Goal: Task Accomplishment & Management: Complete application form

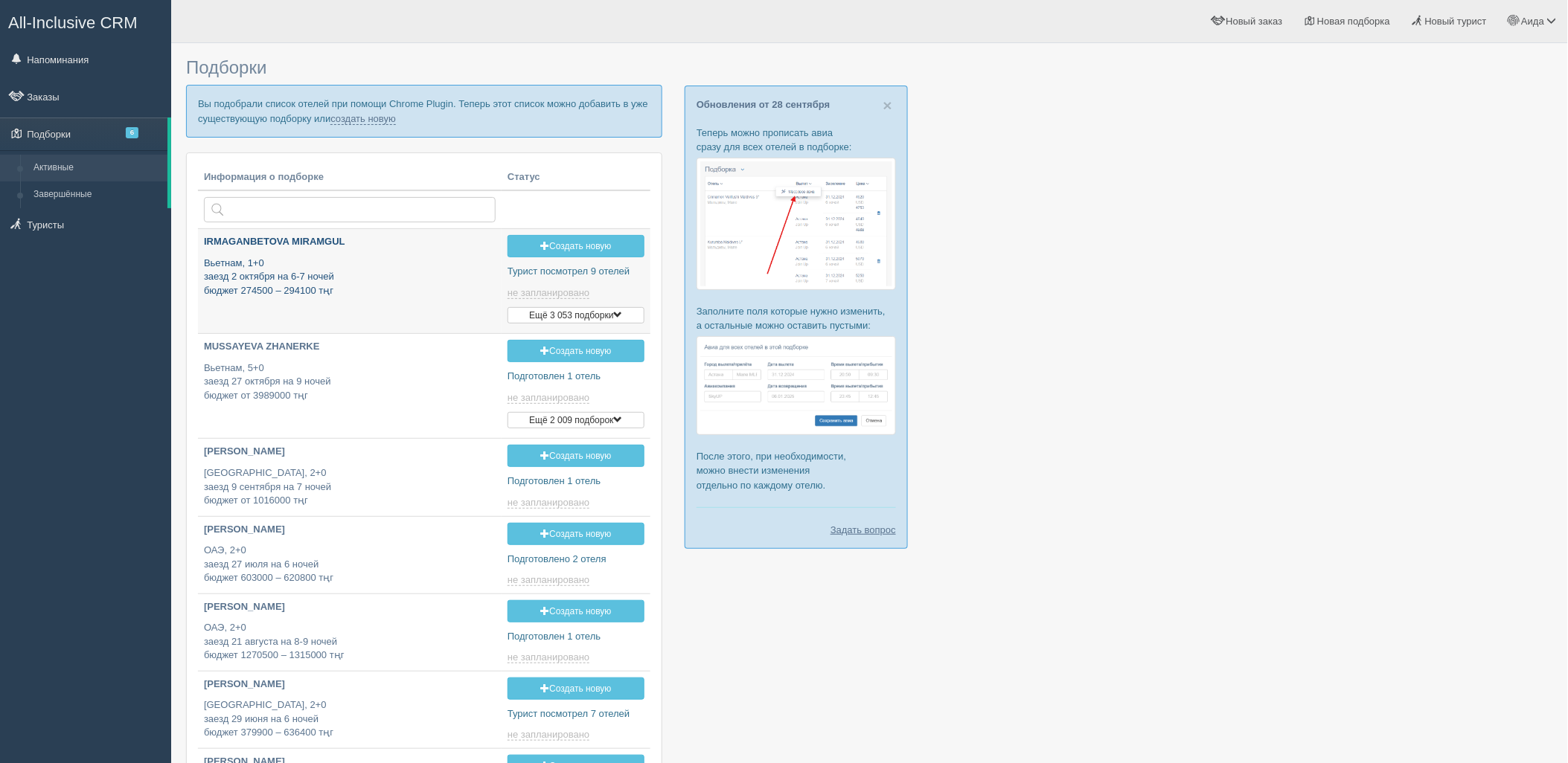
type input "2025-09-30 19:15"
click at [365, 121] on link "создать новую" at bounding box center [363, 118] width 65 height 12
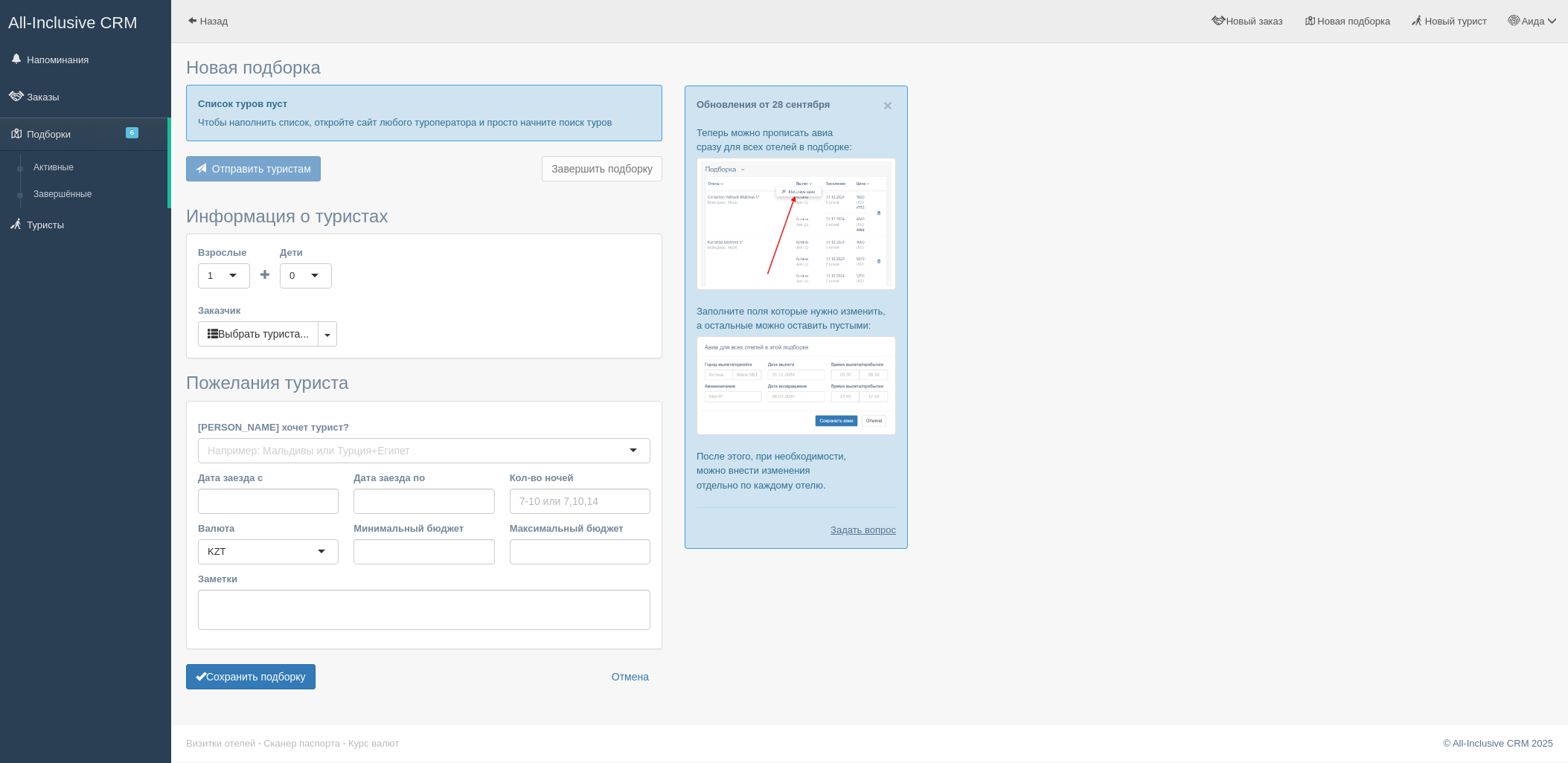
type input "6"
type input "1405600"
type input "1978700"
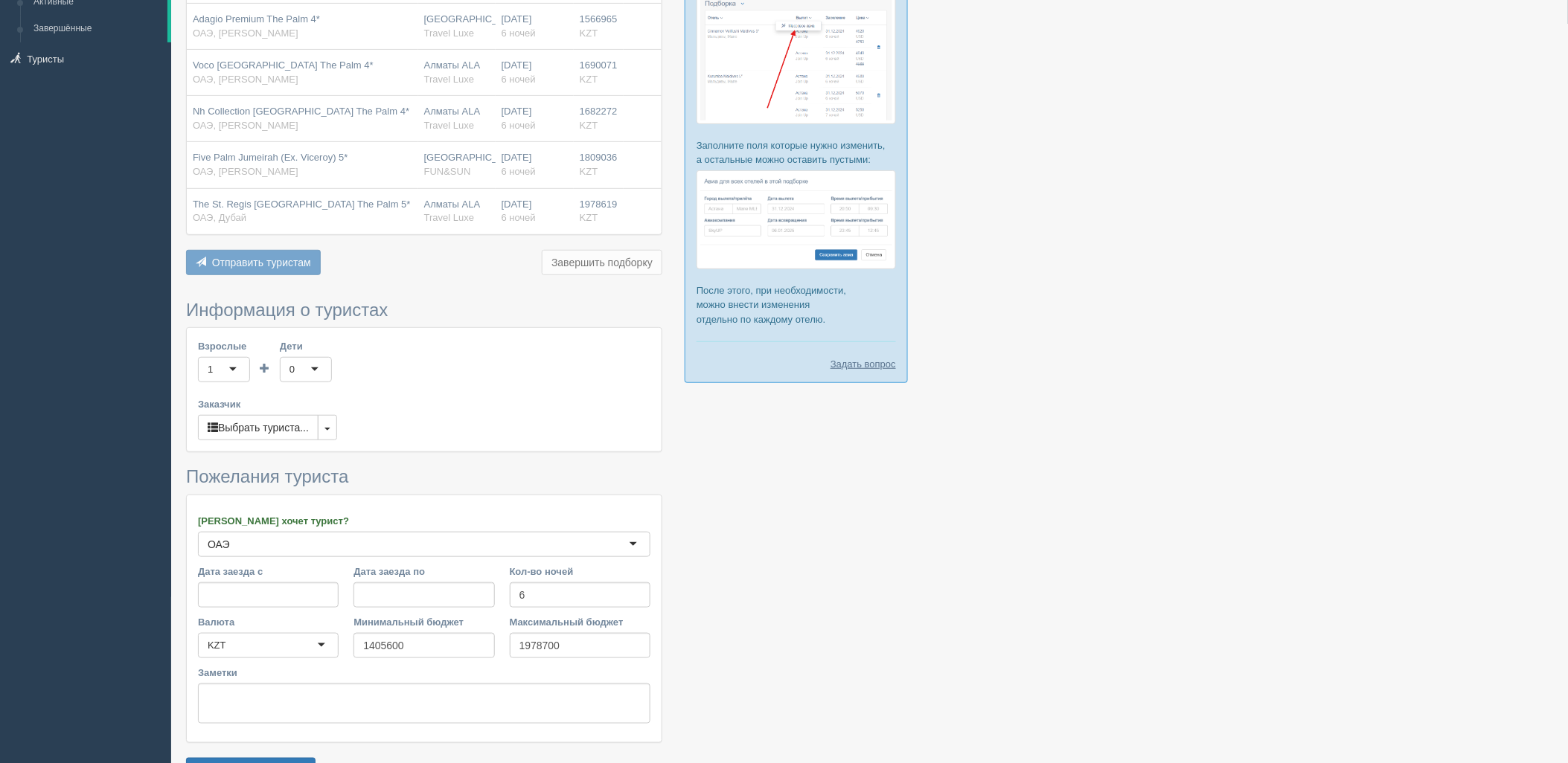
scroll to position [262, 0]
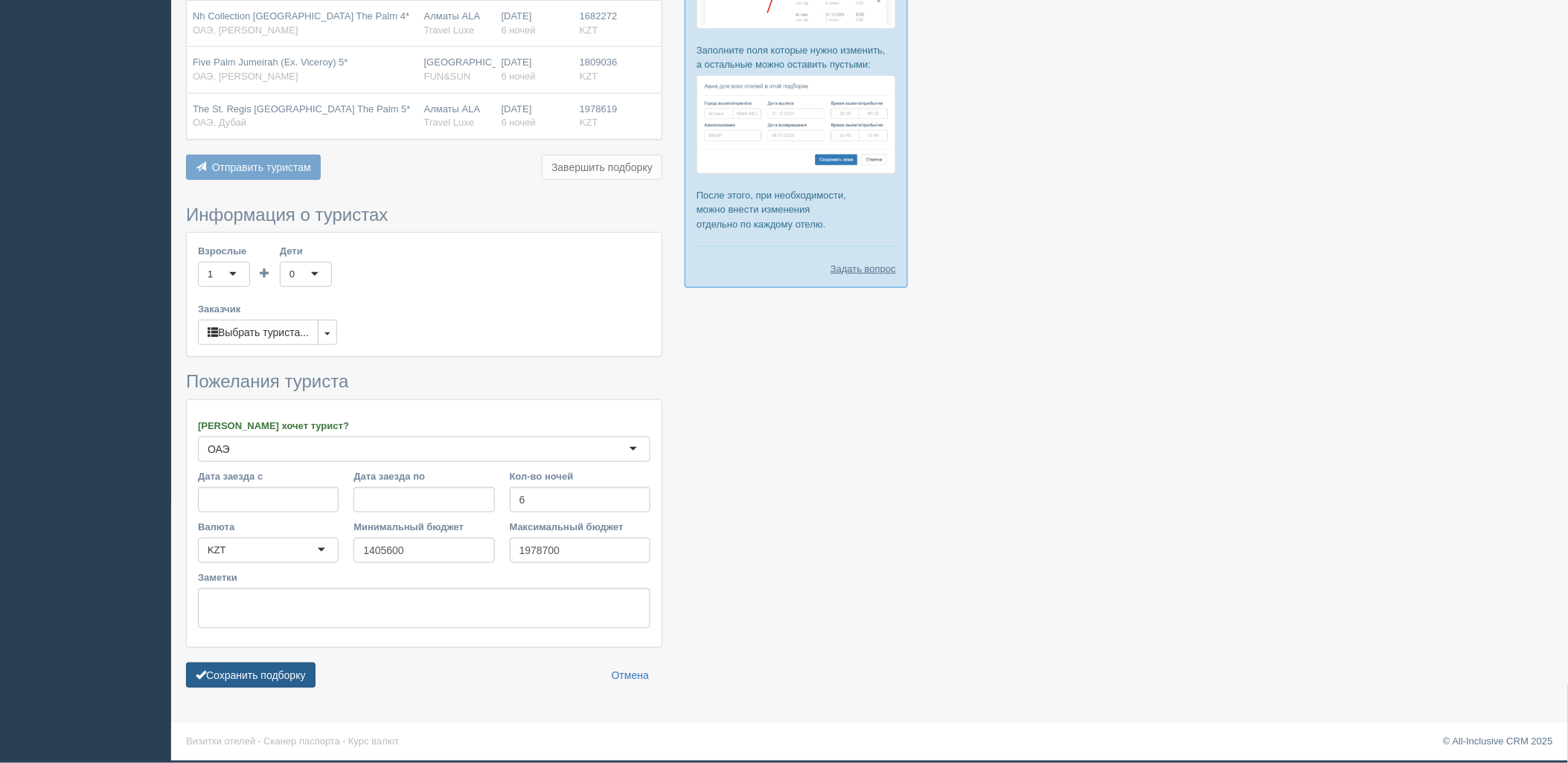
click at [285, 669] on button "Сохранить подборку" at bounding box center [250, 675] width 129 height 25
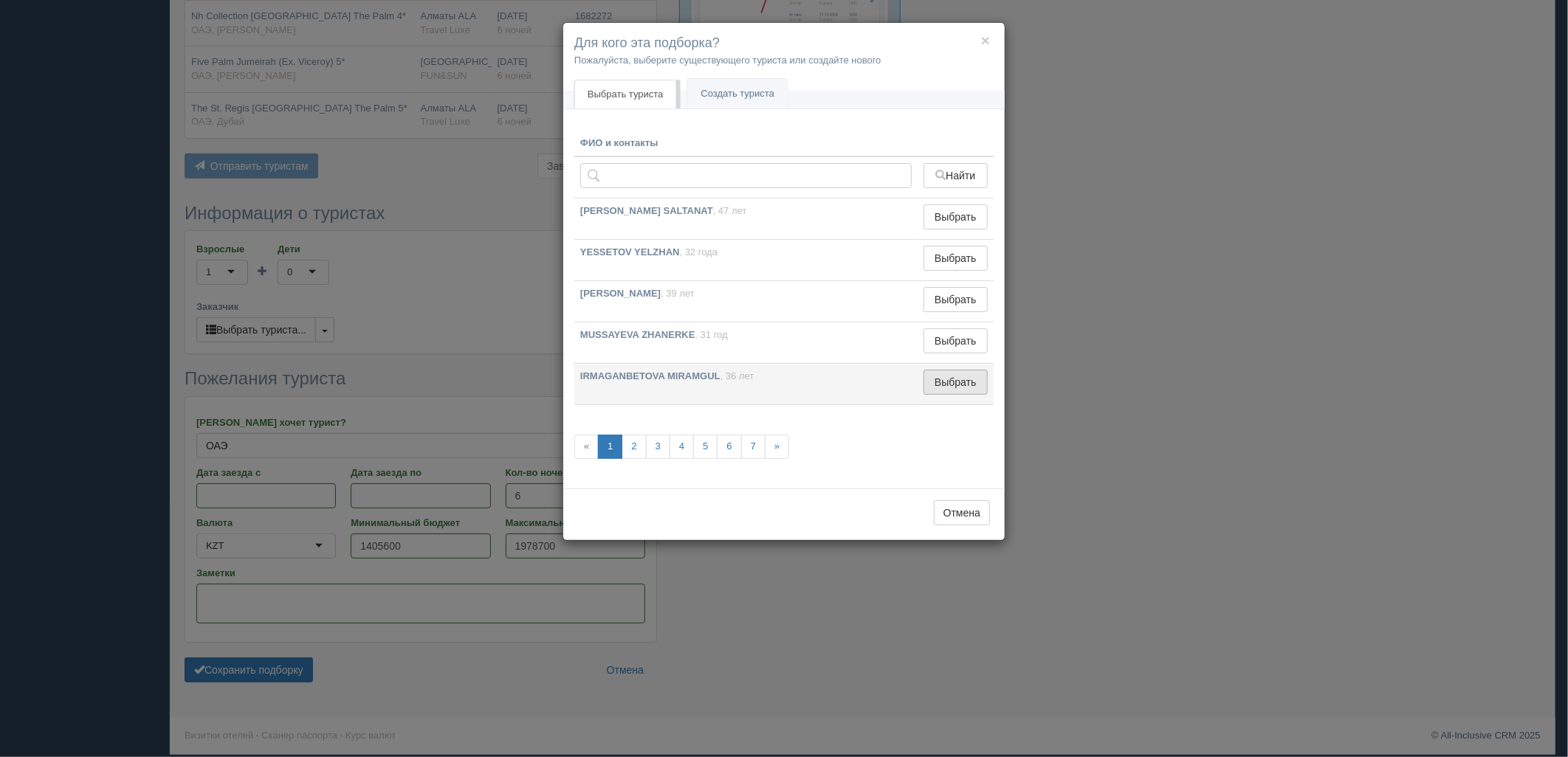
drag, startPoint x: 917, startPoint y: 379, endPoint x: 936, endPoint y: 381, distance: 19.1
click at [921, 381] on td "Выбрать Выбран" at bounding box center [955, 384] width 76 height 41
click at [942, 380] on button "Выбрать" at bounding box center [956, 383] width 65 height 25
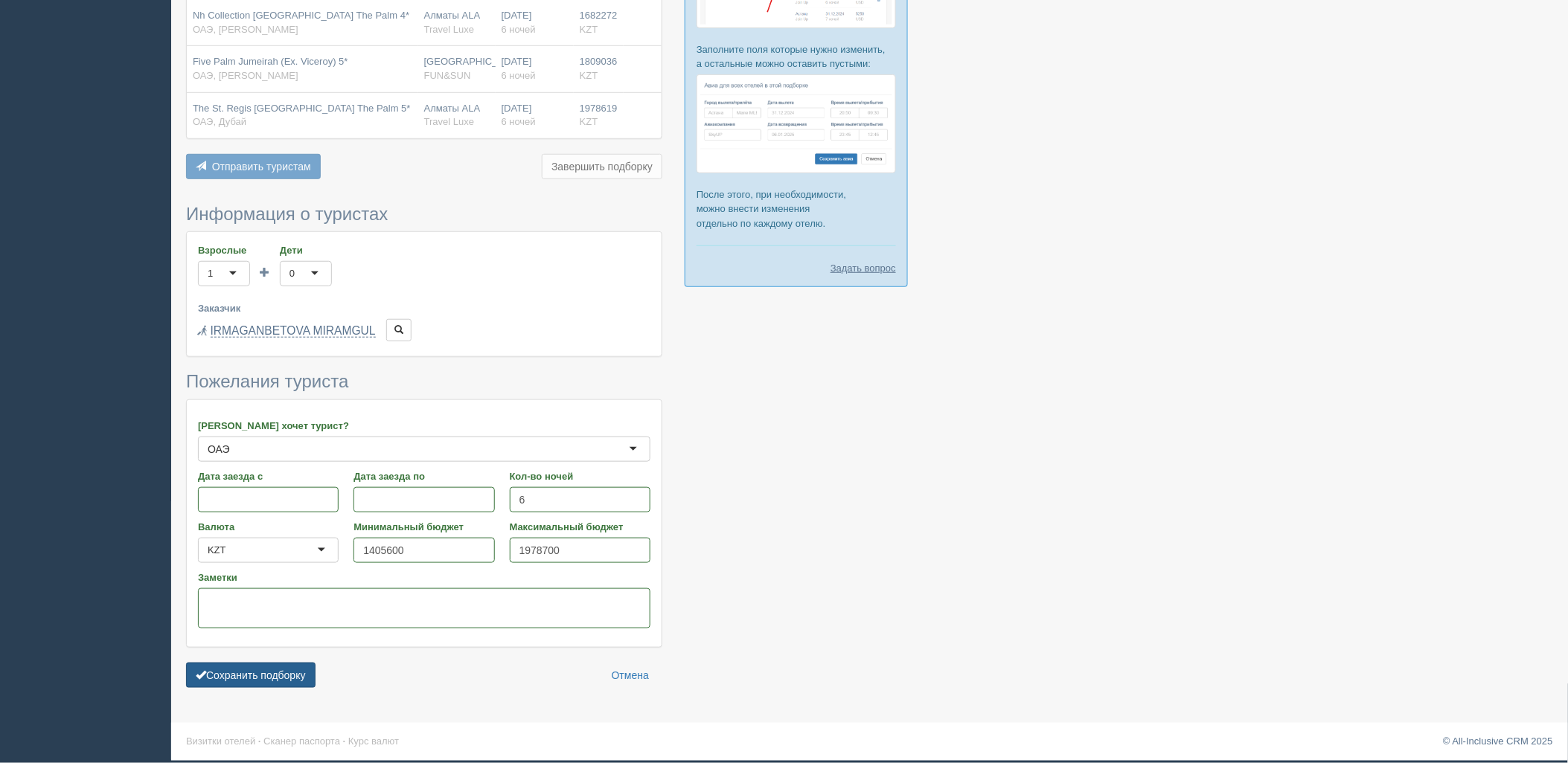
click at [281, 675] on button "Сохранить подборку" at bounding box center [250, 675] width 129 height 25
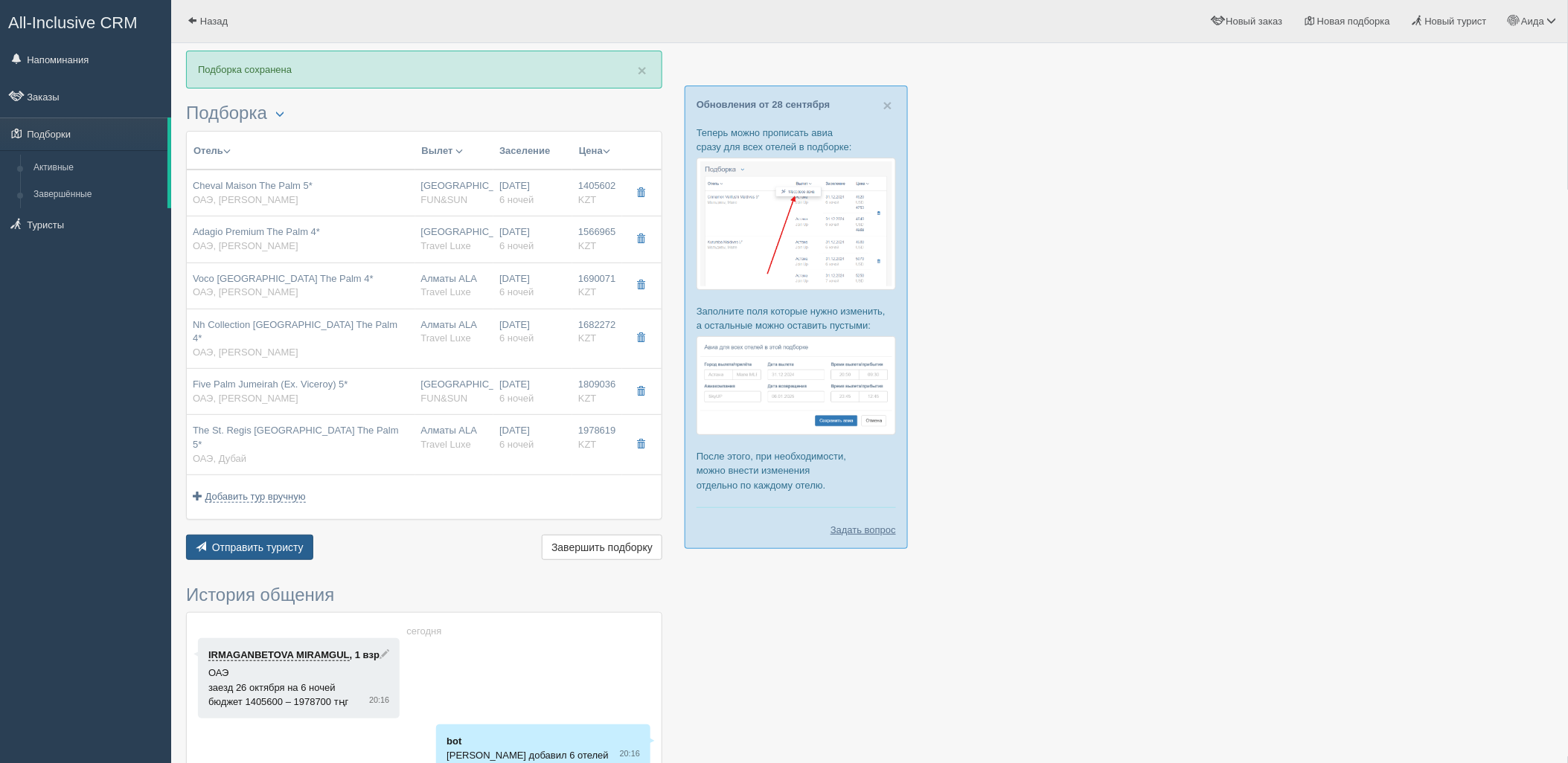
click at [200, 542] on span "button" at bounding box center [201, 547] width 11 height 11
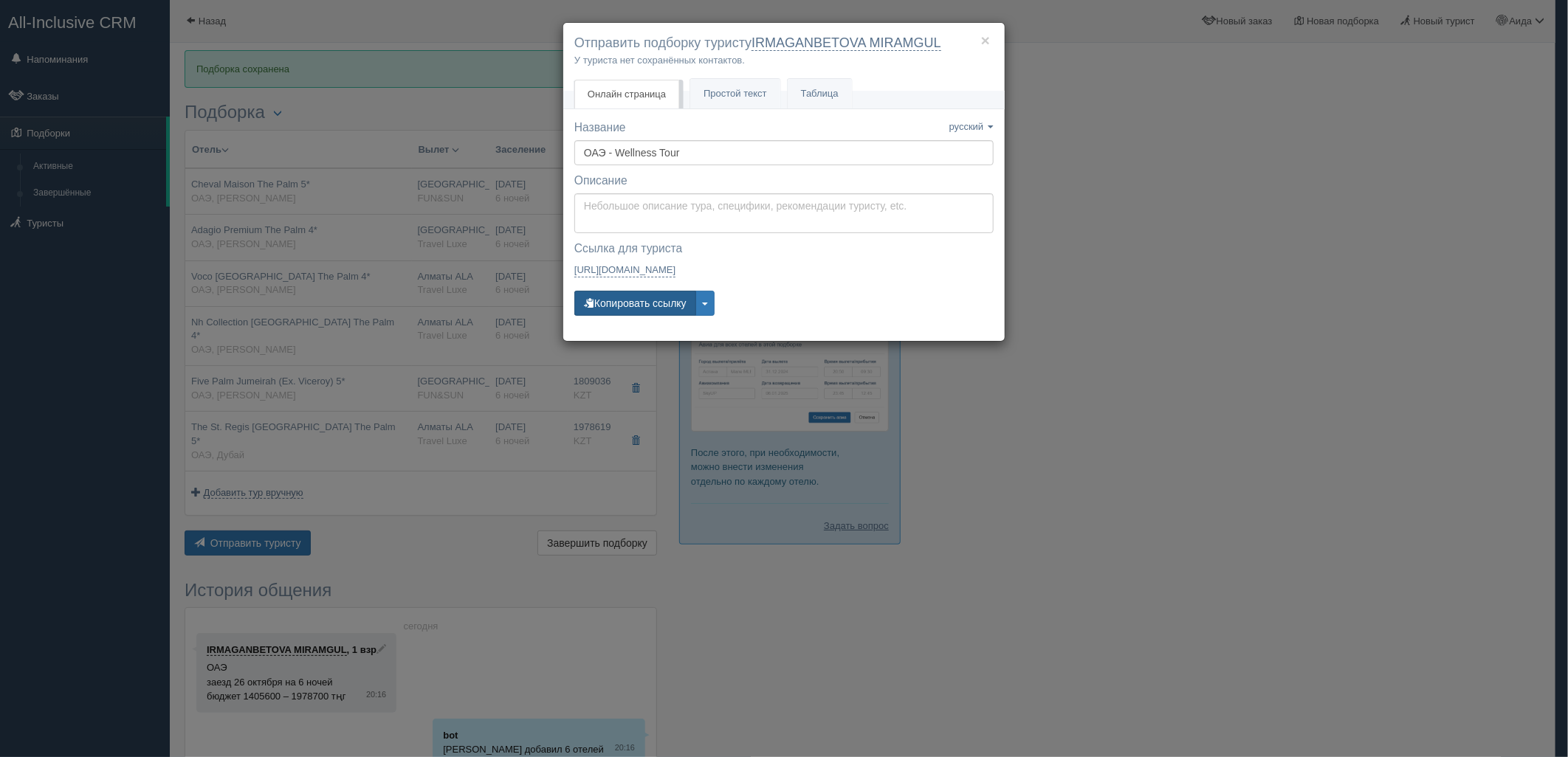
click at [630, 314] on button "Копировать ссылку" at bounding box center [635, 304] width 122 height 25
